Goal: Navigation & Orientation: Find specific page/section

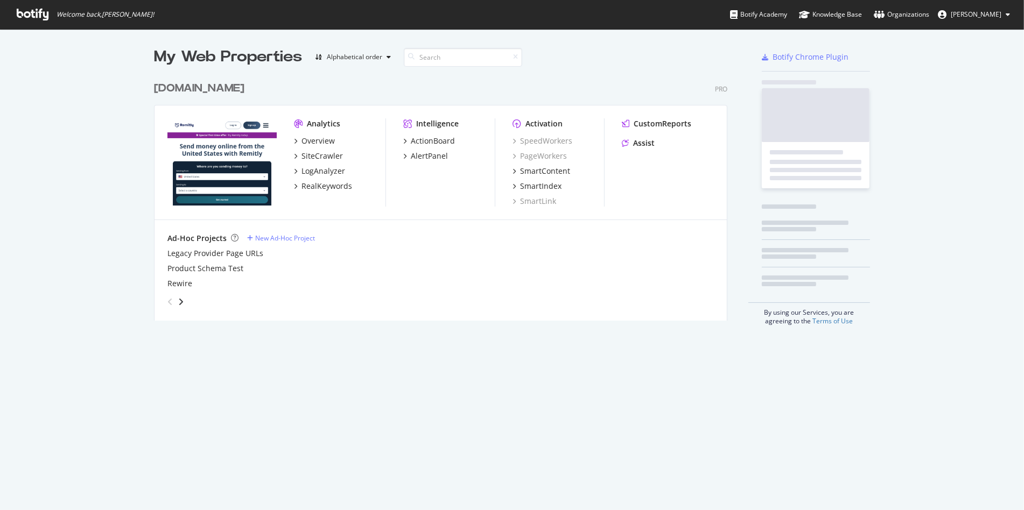
scroll to position [510, 1024]
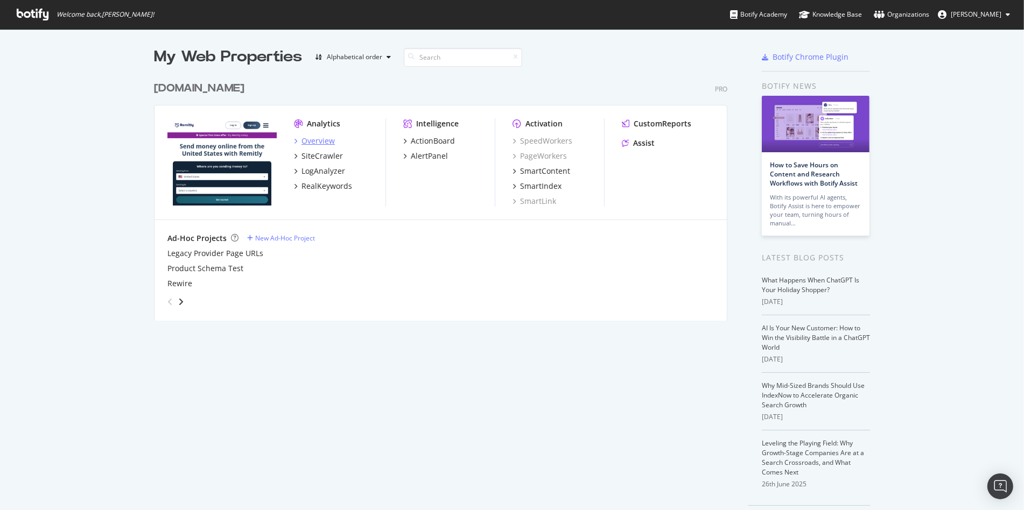
click at [317, 136] on div "Overview" at bounding box center [317, 141] width 33 height 11
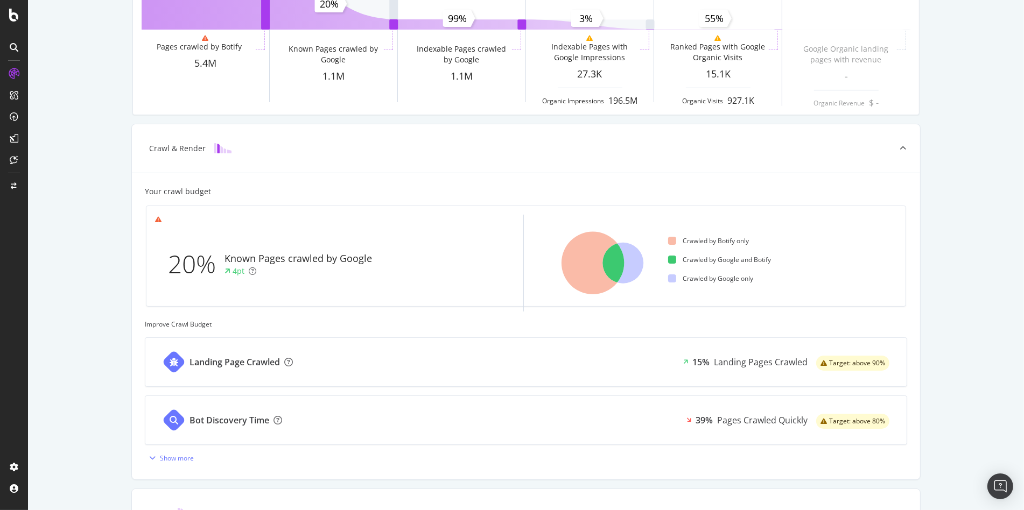
scroll to position [134, 0]
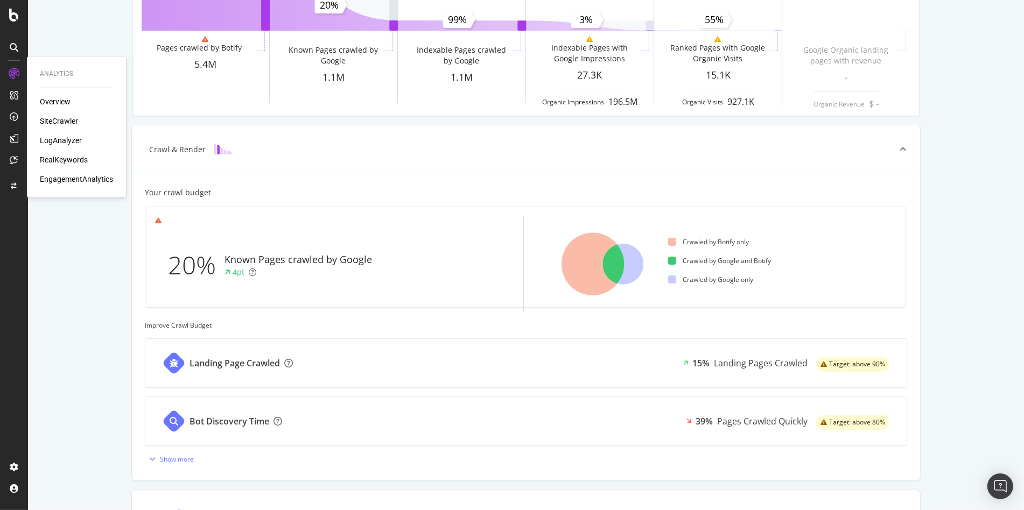
click at [72, 120] on div "SiteCrawler" at bounding box center [59, 121] width 38 height 11
